Goal: Register for event/course

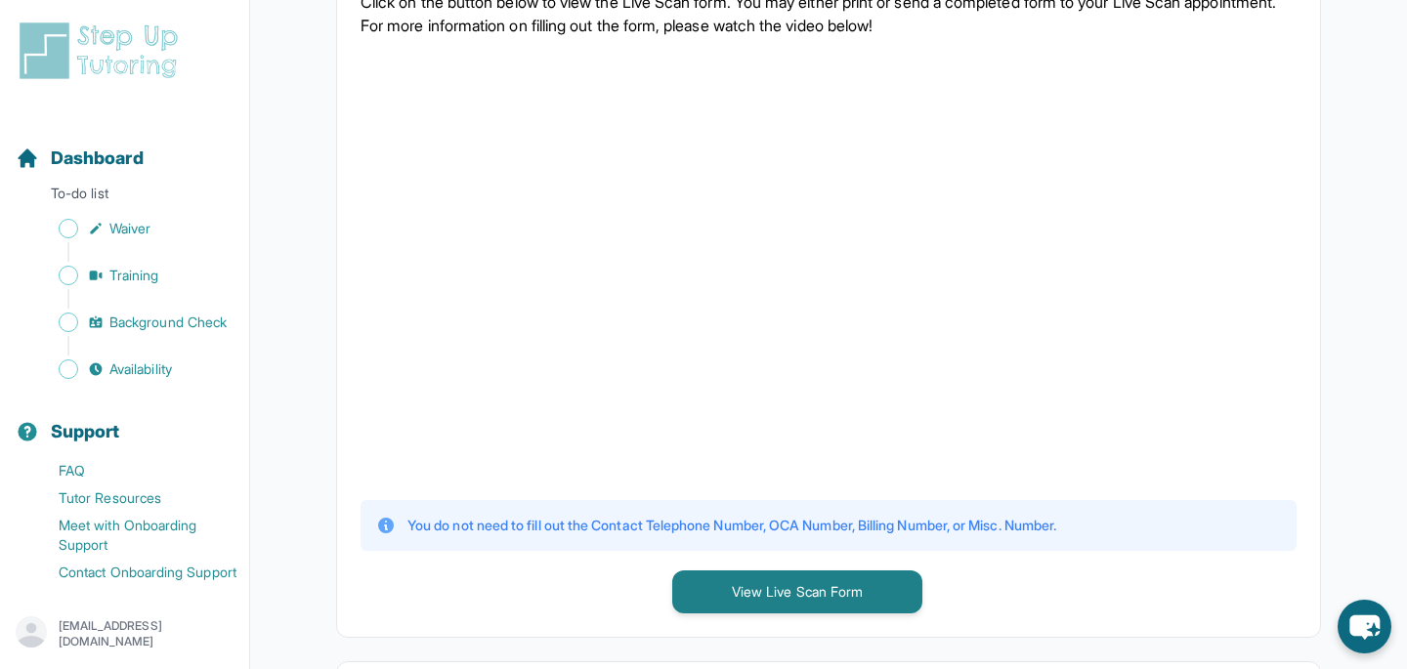
scroll to position [490, 0]
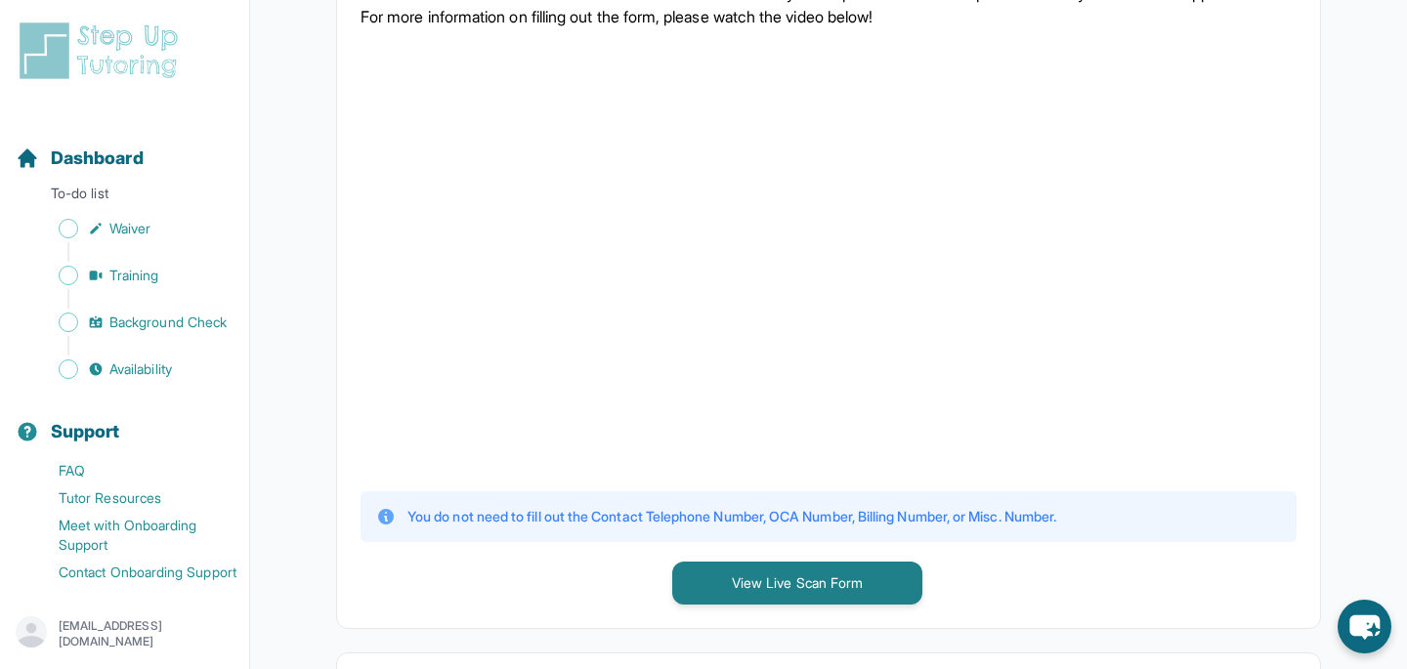
click at [621, 489] on div "1 Print and Fill Out Form Click on the button below to view the Live Scan form.…" at bounding box center [828, 268] width 983 height 720
click at [614, 533] on div "You do not need to fill out the Contact Telephone Number, OCA Number, Billing N…" at bounding box center [829, 517] width 936 height 51
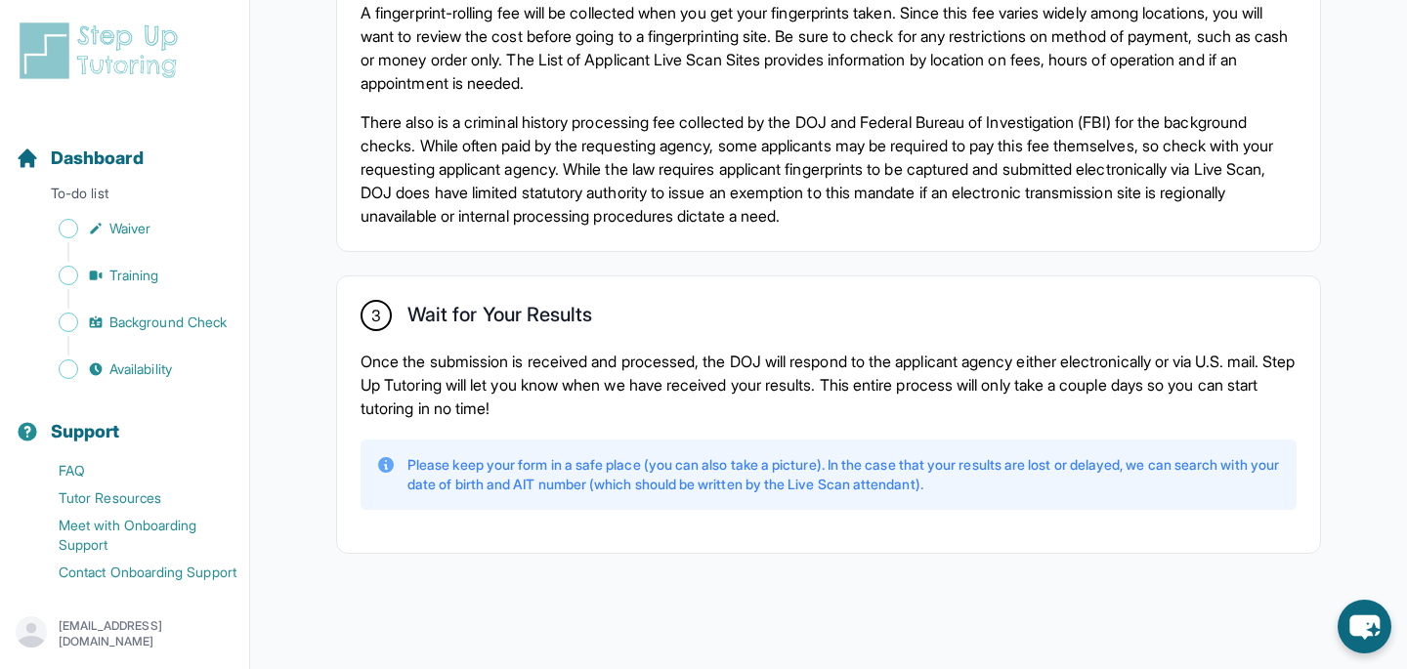
scroll to position [632, 0]
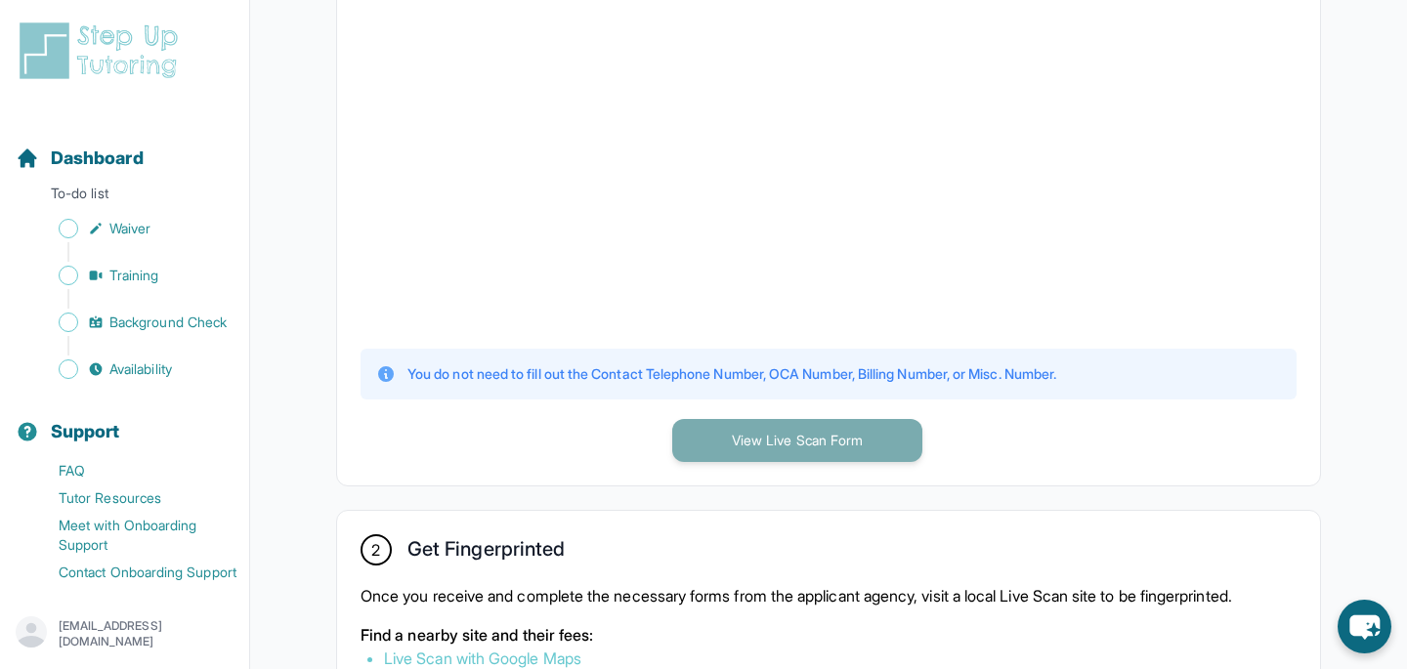
click at [761, 434] on button "View Live Scan Form" at bounding box center [797, 440] width 250 height 43
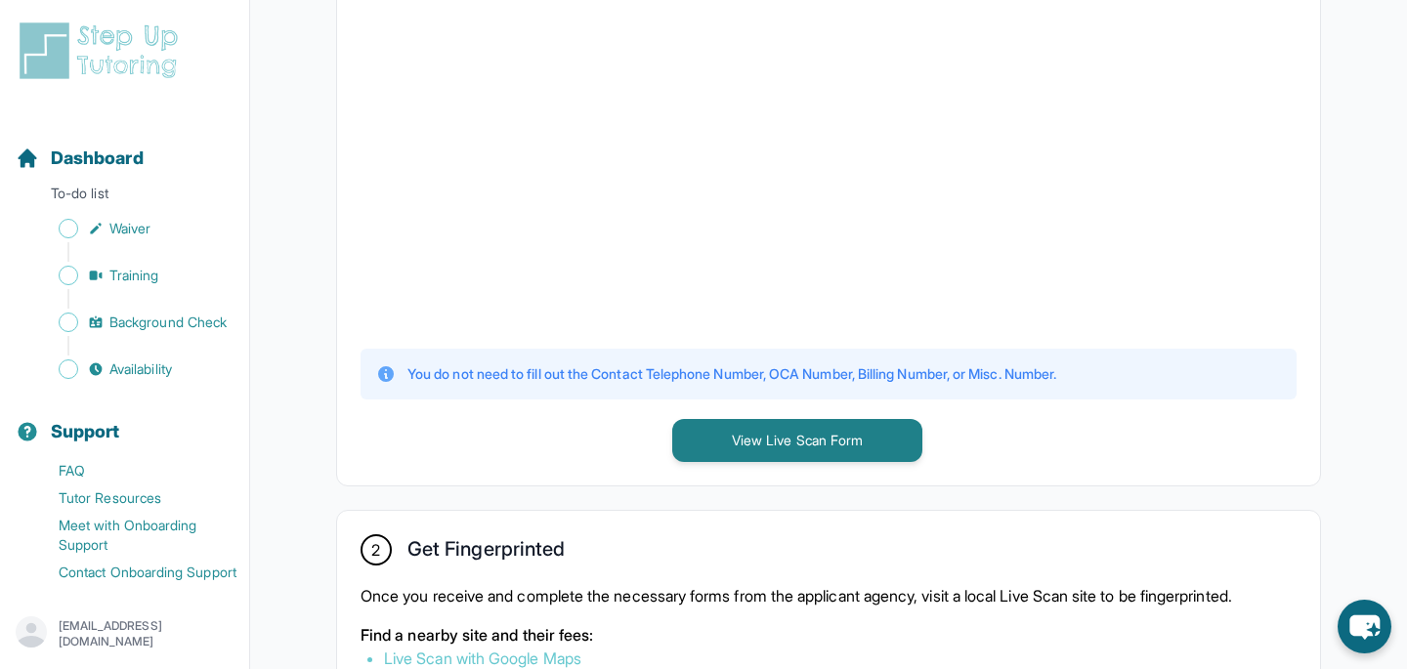
scroll to position [0, 0]
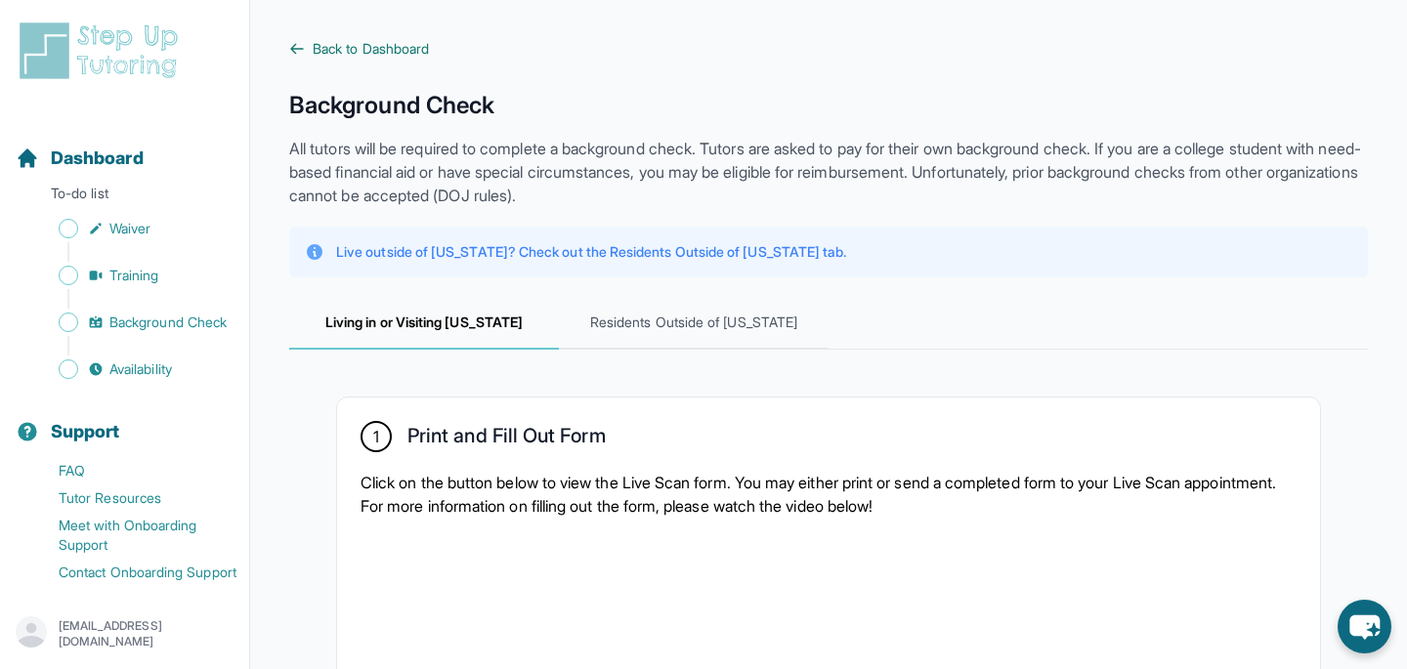
click at [360, 55] on span "Back to Dashboard" at bounding box center [371, 49] width 116 height 20
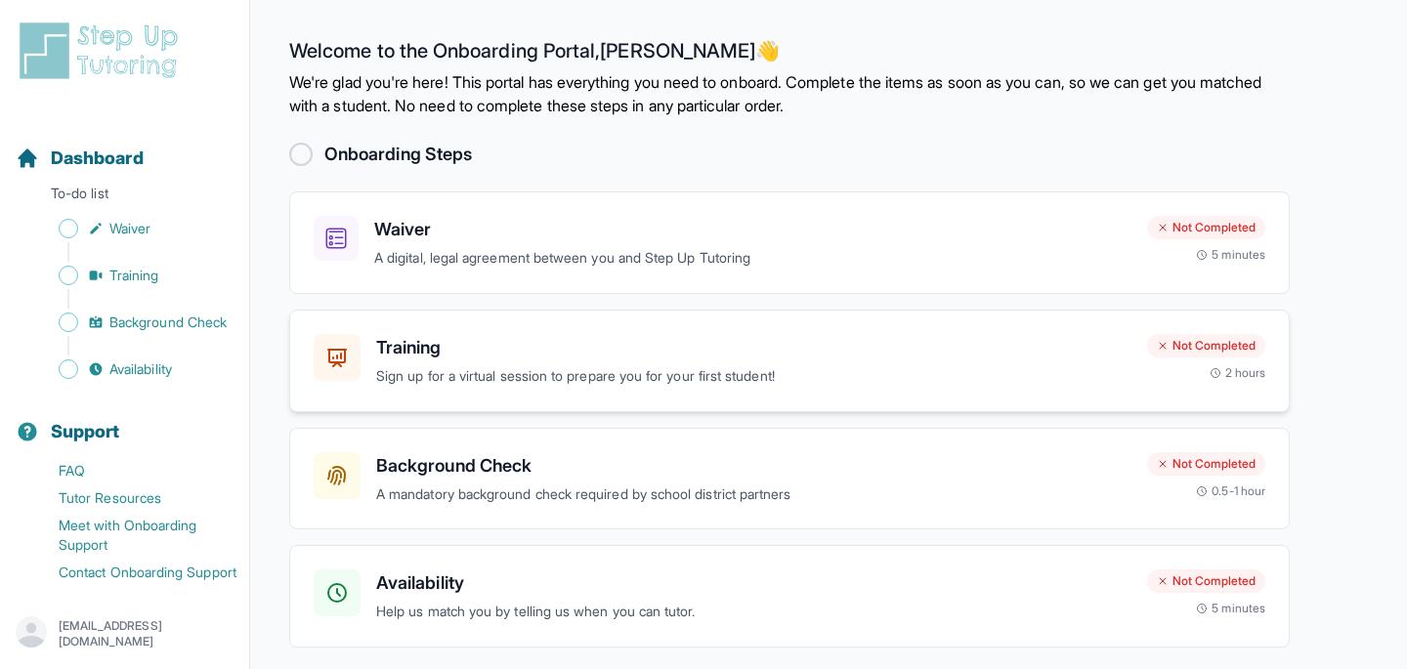
scroll to position [68, 0]
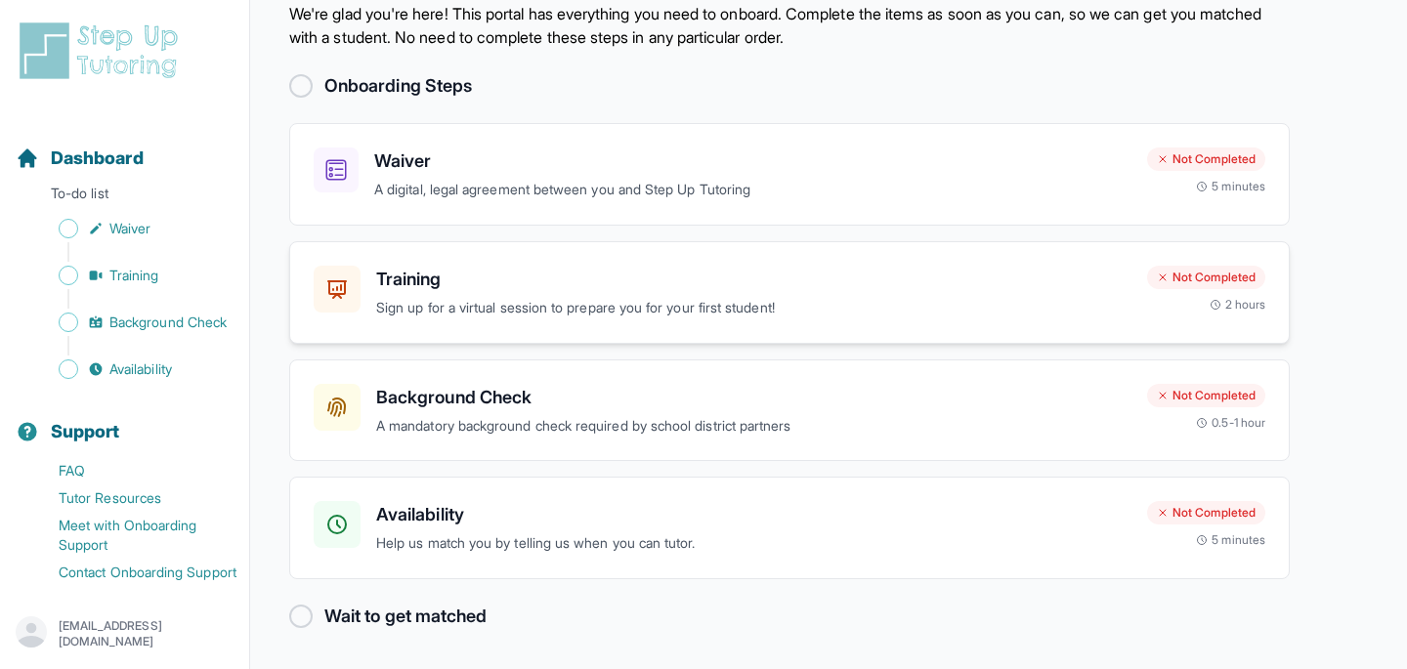
click at [669, 259] on div "Training Sign up for a virtual session to prepare you for your first student! N…" at bounding box center [789, 292] width 1001 height 103
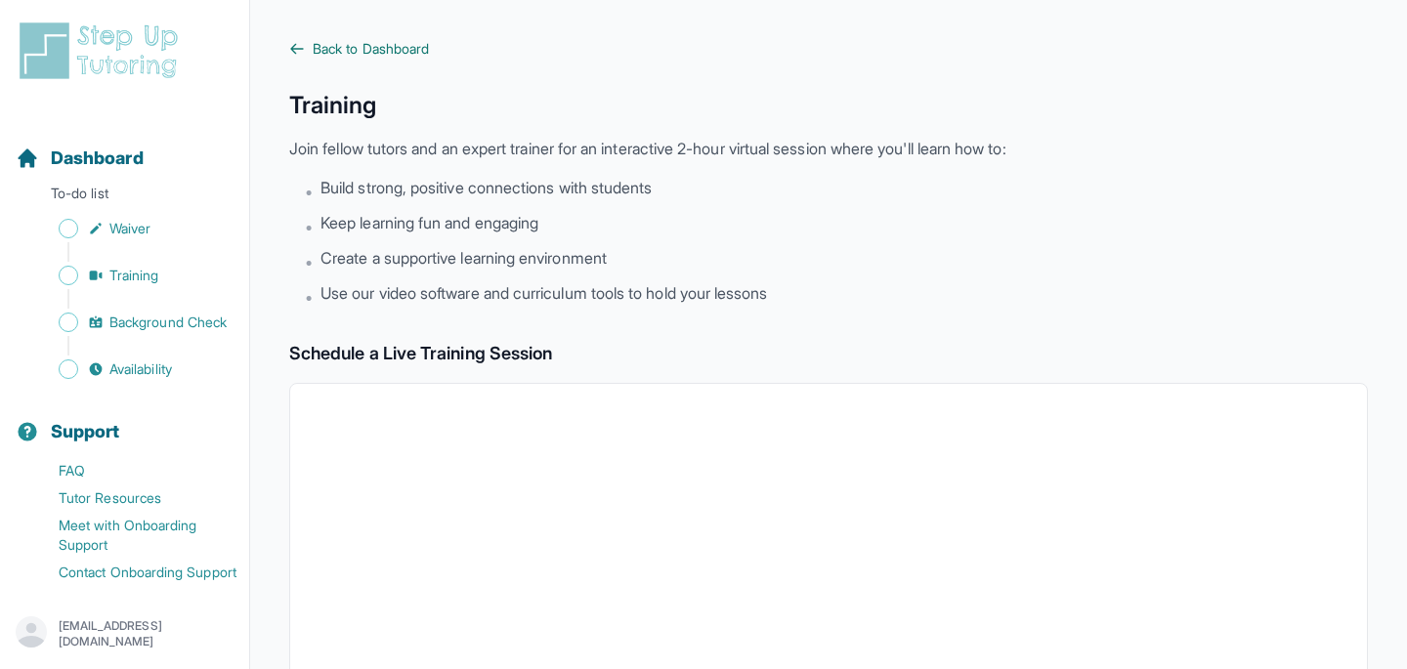
click at [370, 53] on span "Back to Dashboard" at bounding box center [371, 49] width 116 height 20
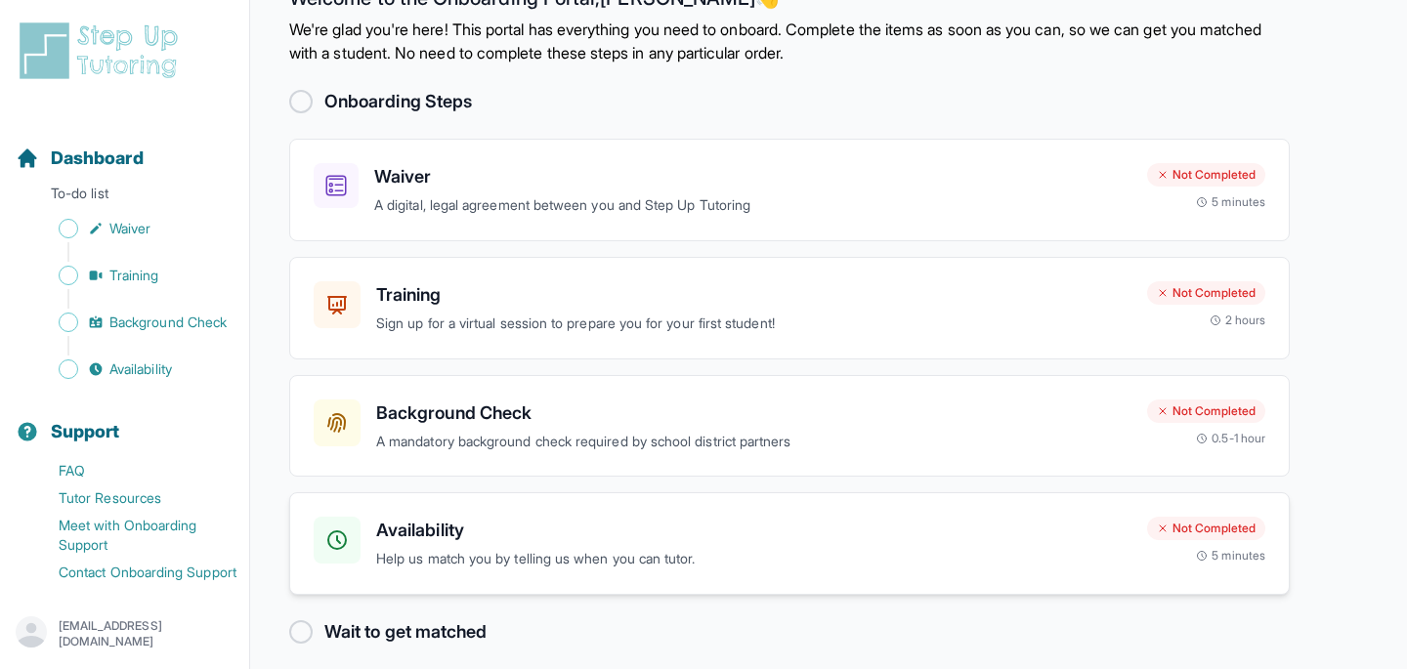
scroll to position [68, 0]
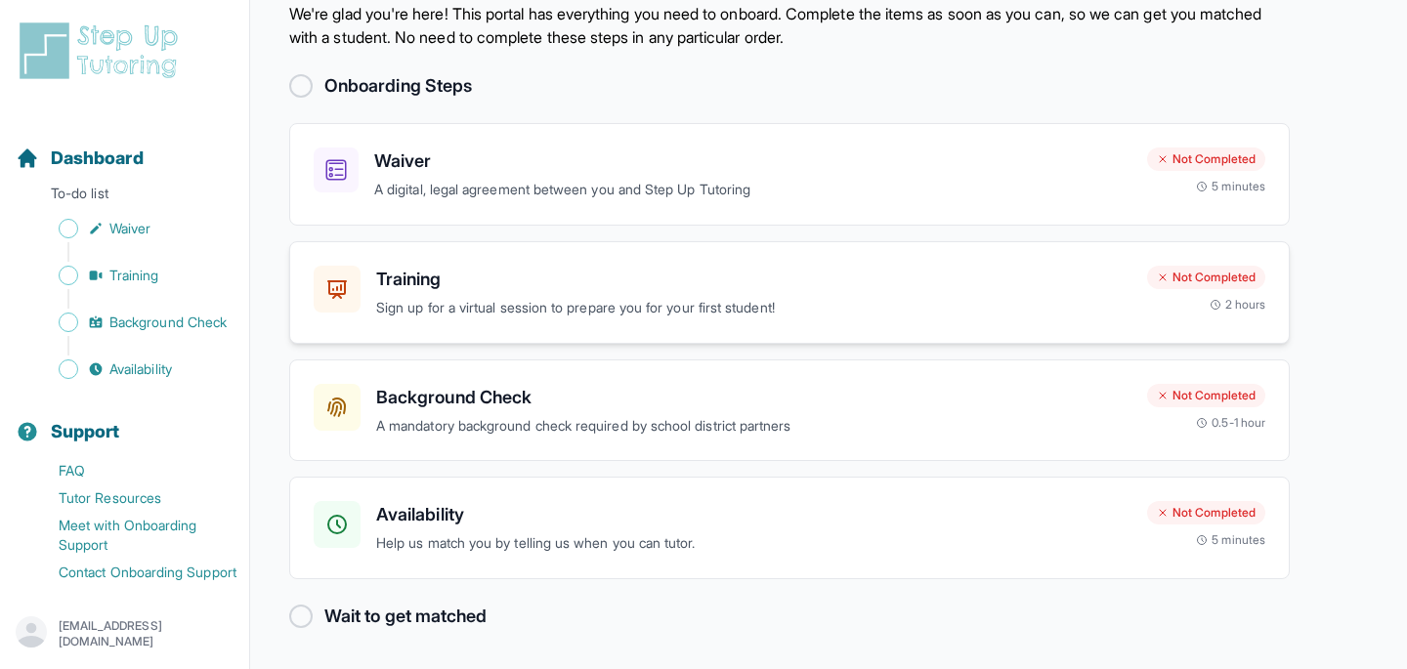
click at [573, 319] on div "Training Sign up for a virtual session to prepare you for your first student! N…" at bounding box center [789, 292] width 1001 height 103
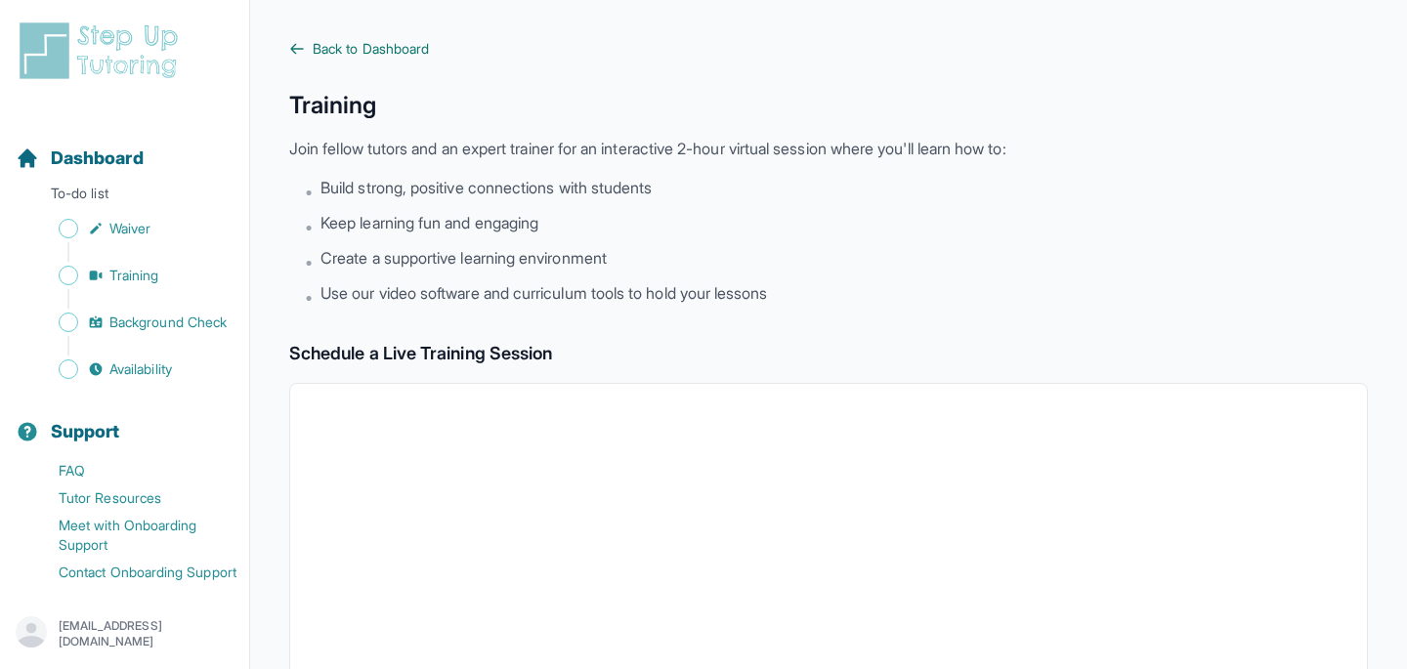
click at [337, 57] on span "Back to Dashboard" at bounding box center [371, 49] width 116 height 20
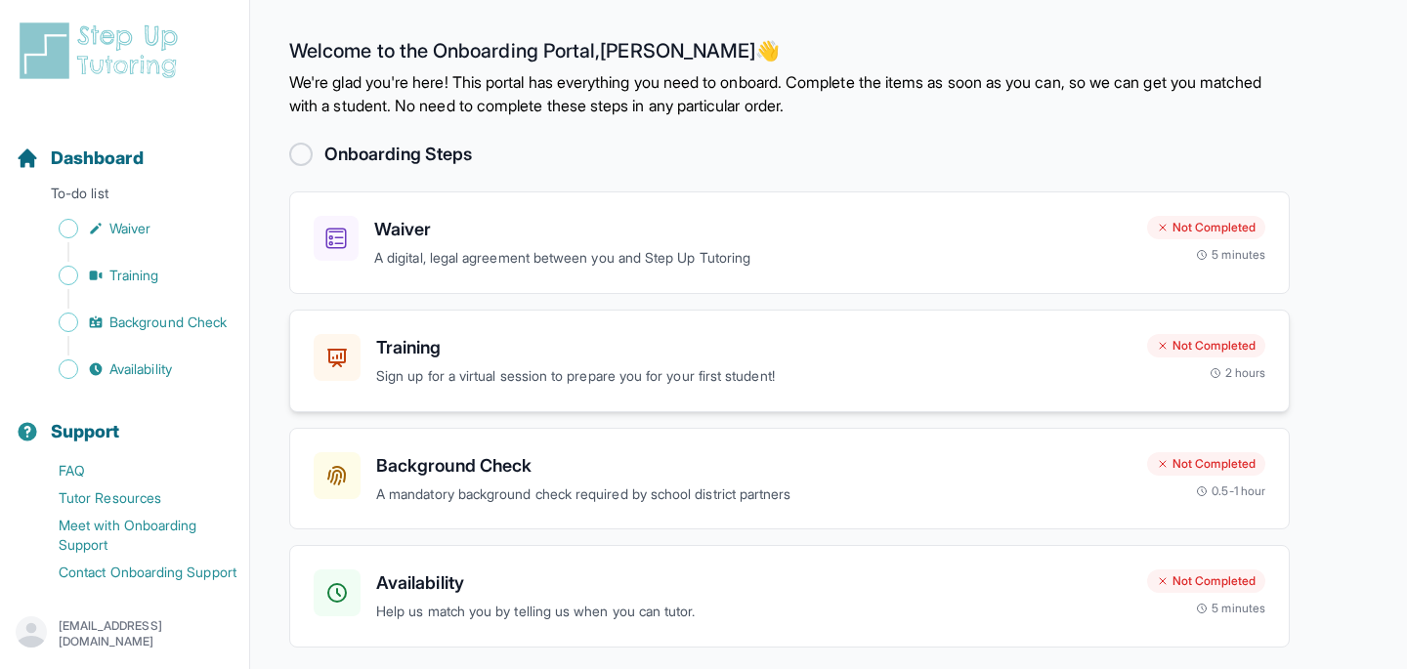
click at [615, 370] on p "Sign up for a virtual session to prepare you for your first student!" at bounding box center [753, 377] width 755 height 22
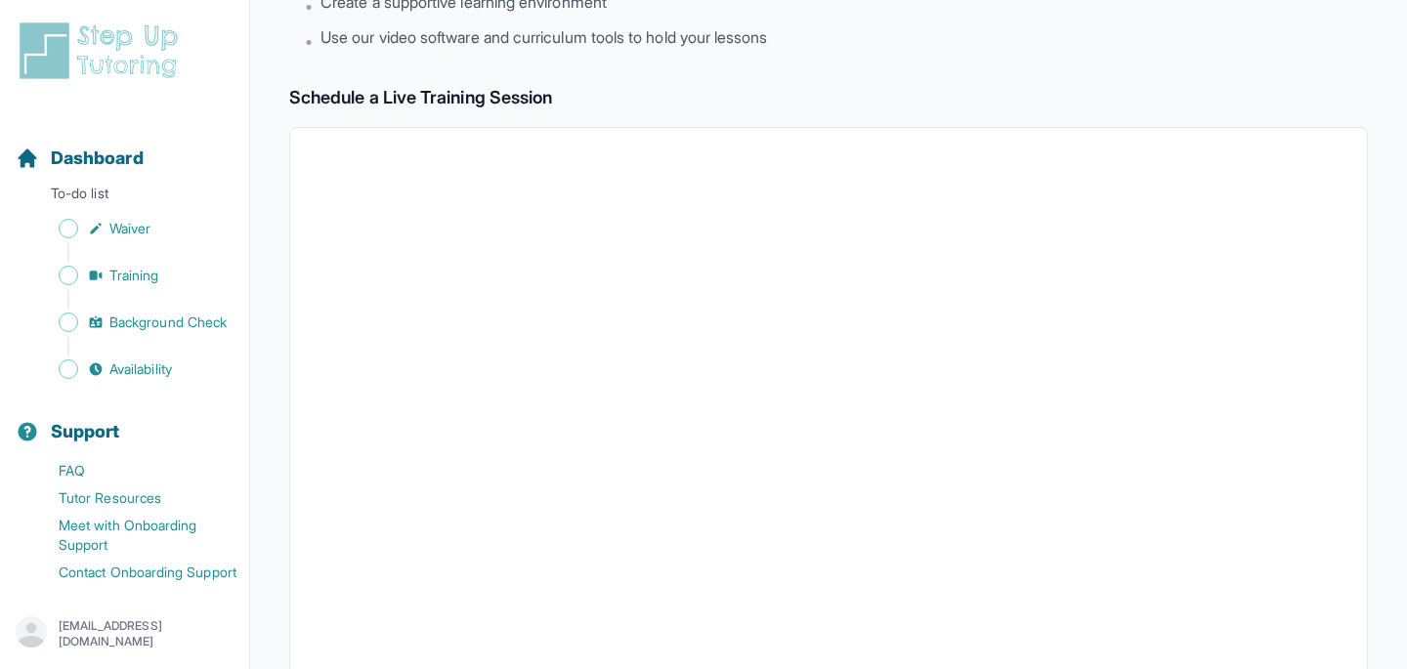
scroll to position [513, 0]
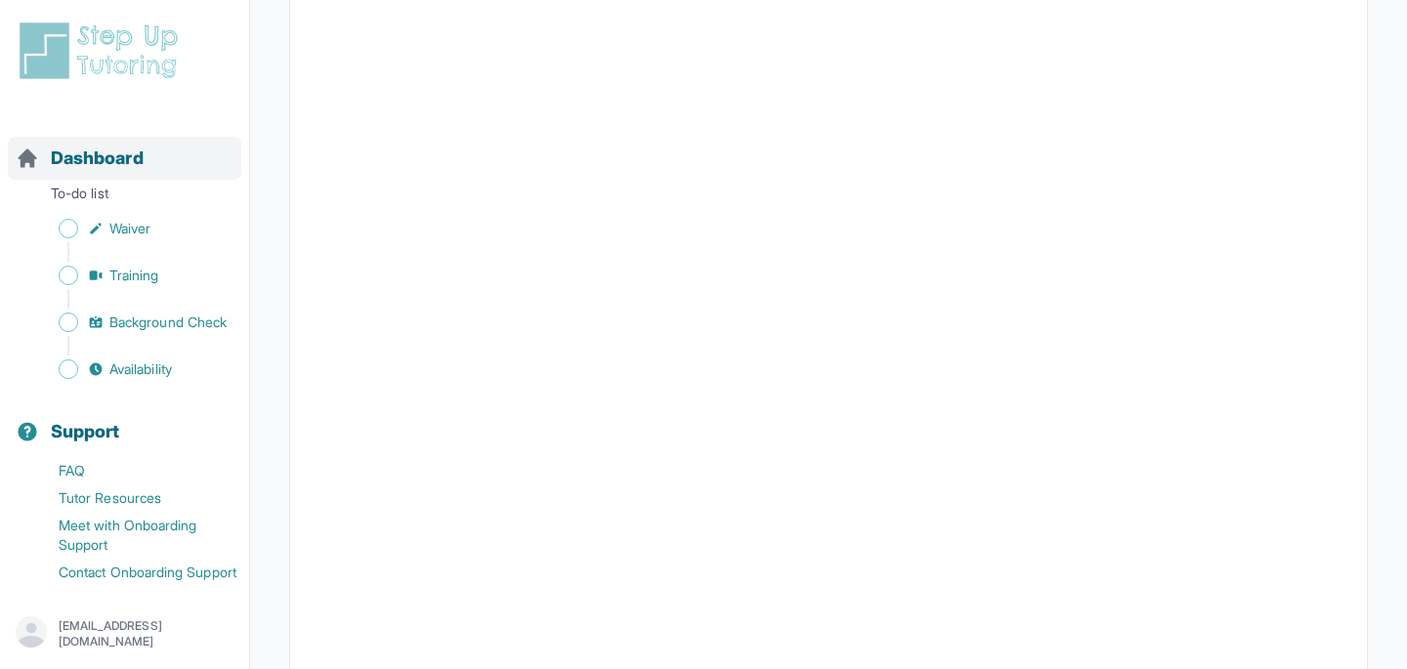
click at [105, 164] on span "Dashboard" at bounding box center [97, 158] width 93 height 27
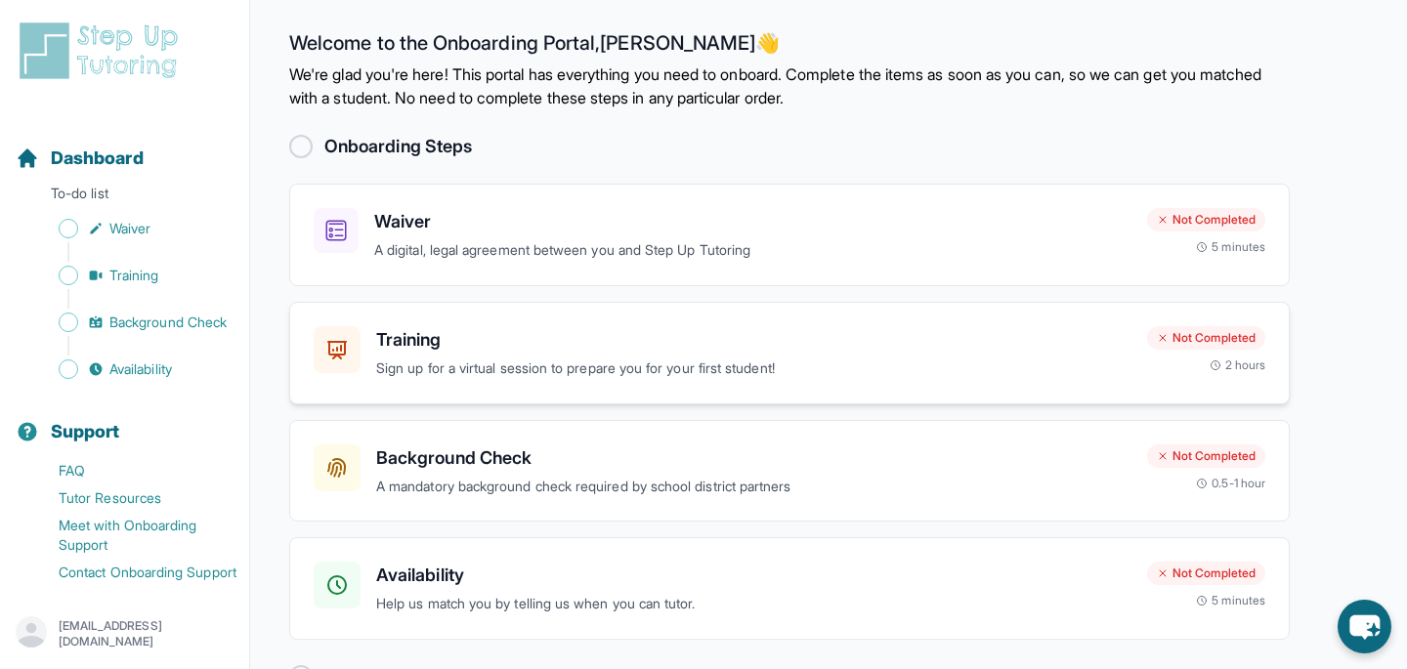
scroll to position [42, 0]
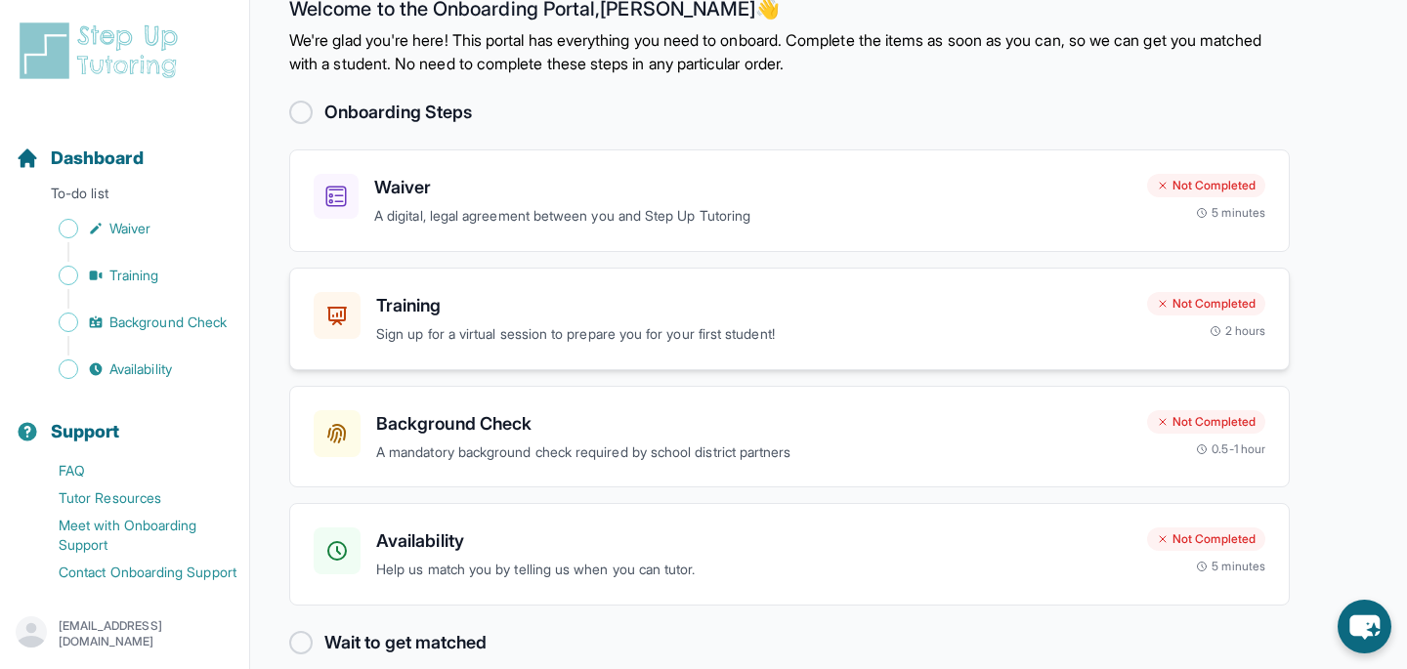
click at [664, 340] on p "Sign up for a virtual session to prepare you for your first student!" at bounding box center [753, 335] width 755 height 22
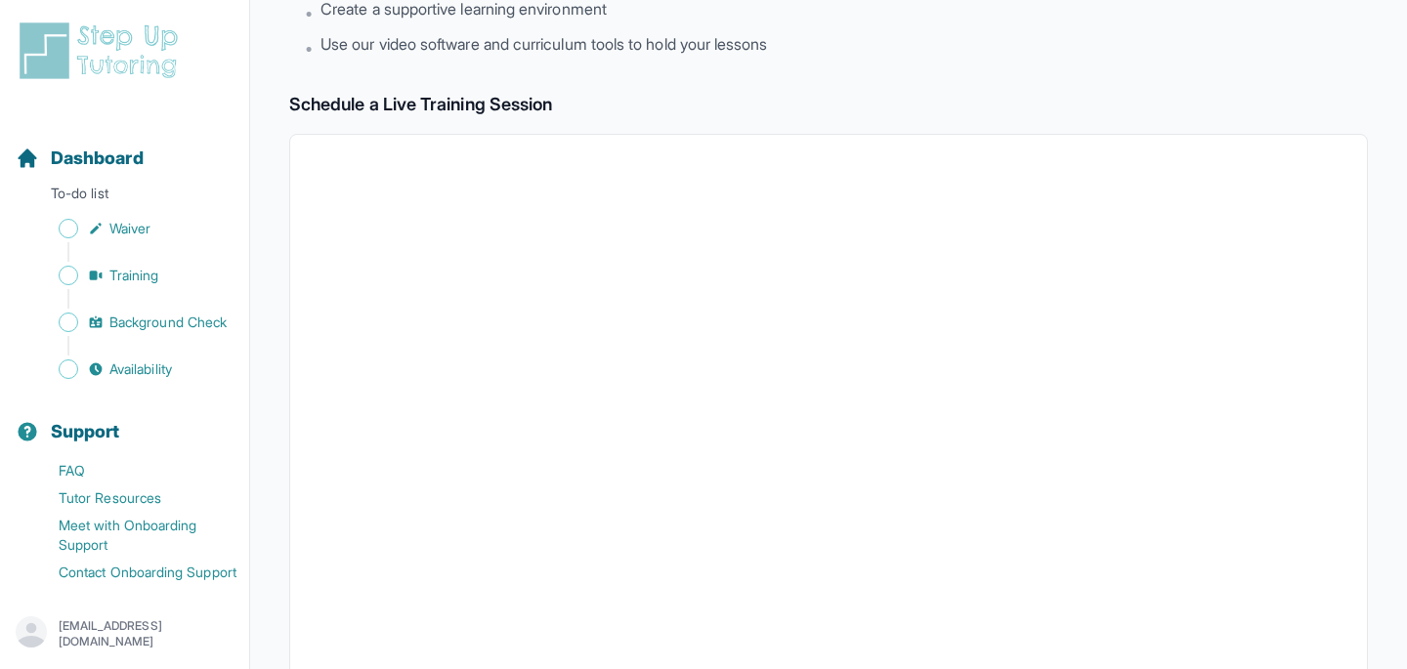
scroll to position [183, 0]
